Goal: Use online tool/utility: Use online tool/utility

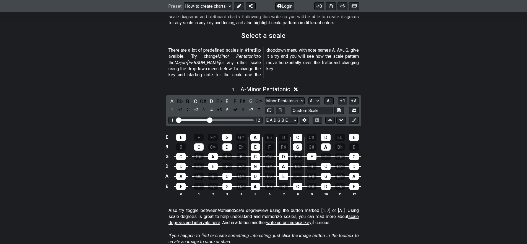
scroll to position [138, 0]
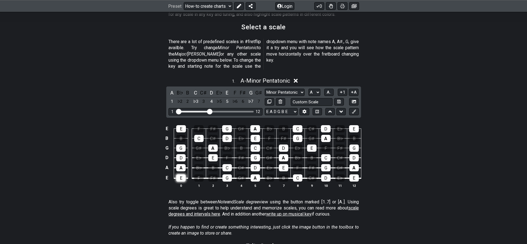
click at [180, 175] on div "E" at bounding box center [180, 178] width 9 height 7
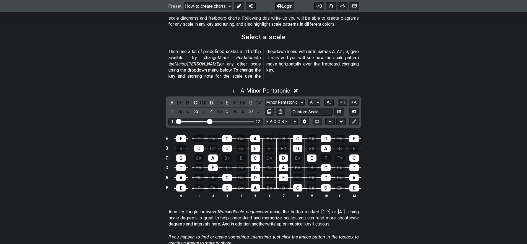
scroll to position [128, 0]
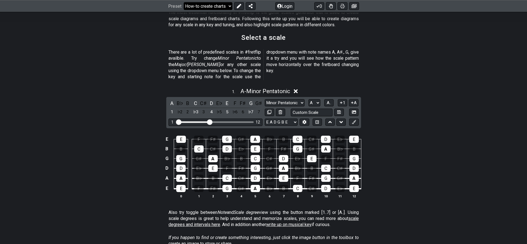
click at [229, 6] on select "Welcome to #fretflip! Initial Preset Custom Preset Minor Pentatonic Major Penta…" at bounding box center [208, 6] width 49 height 8
click at [184, 2] on select "Welcome to #fretflip! Initial Preset Custom Preset Minor Pentatonic Major Penta…" at bounding box center [208, 6] width 49 height 8
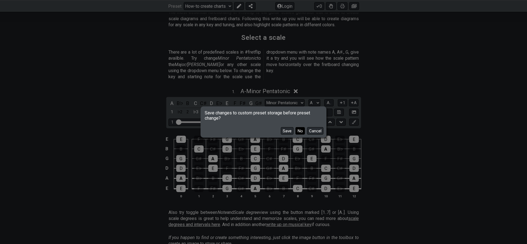
click at [296, 132] on button "No" at bounding box center [300, 130] width 9 height 7
select select "/how-to-solo"
select select "C"
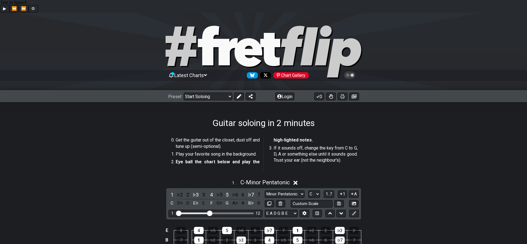
click at [204, 73] on span "Latest Charts" at bounding box center [189, 76] width 30 height 6
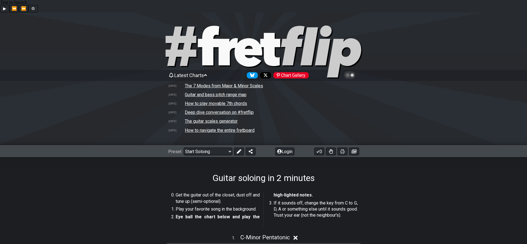
click at [207, 74] on icon at bounding box center [205, 75] width 3 height 2
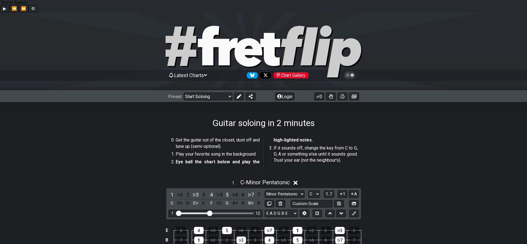
click at [269, 33] on icon at bounding box center [270, 49] width 20 height 33
select select "/welcome"
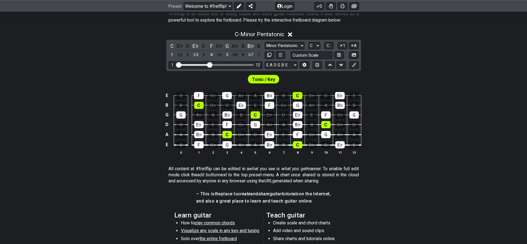
scroll to position [136, 0]
